Goal: Complete application form

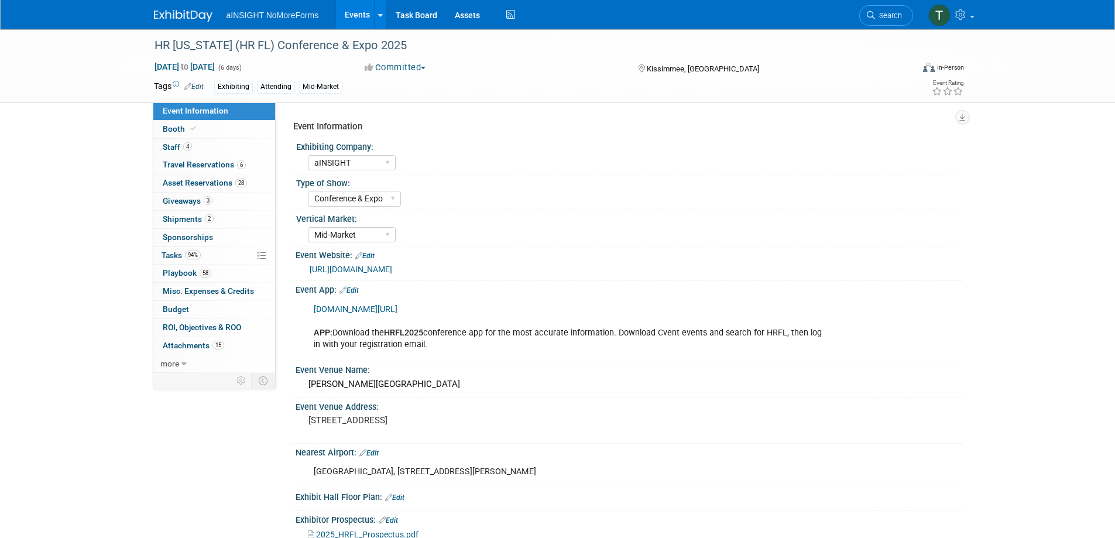
select select "aINSIGHT"
select select "Conference & Expo"
select select "Mid-Market"
select select "Full Access"
select select "Yes"
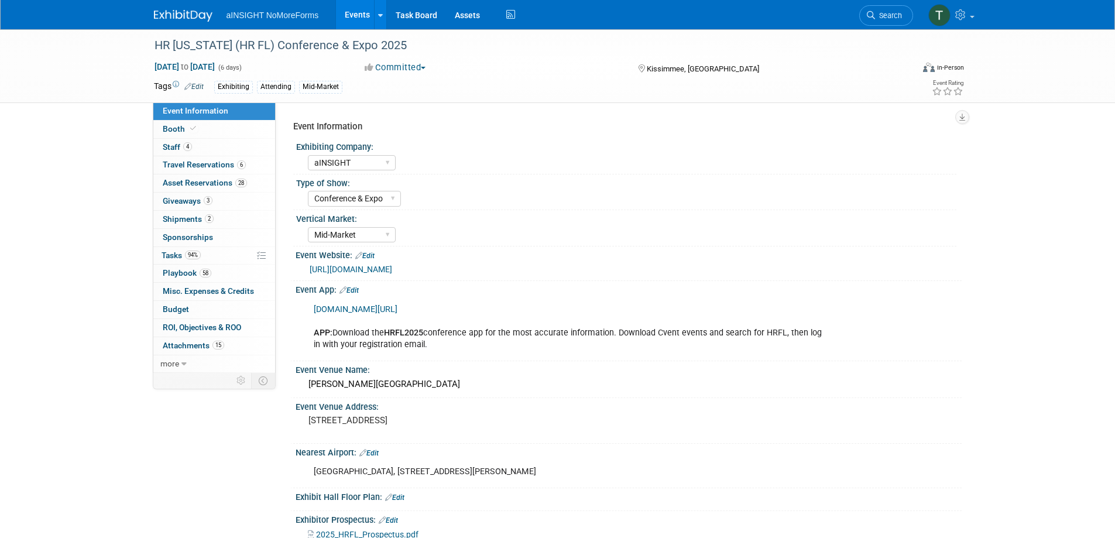
select select "No"
